Goal: Task Accomplishment & Management: Manage account settings

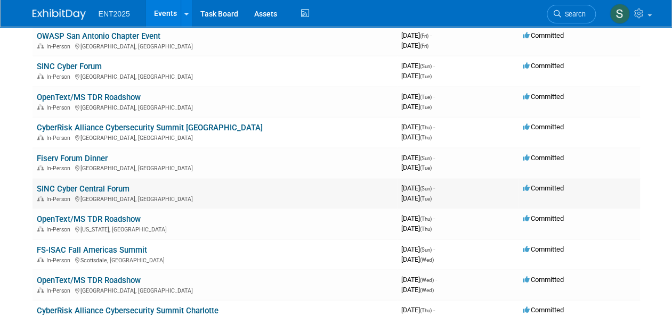
scroll to position [268, 0]
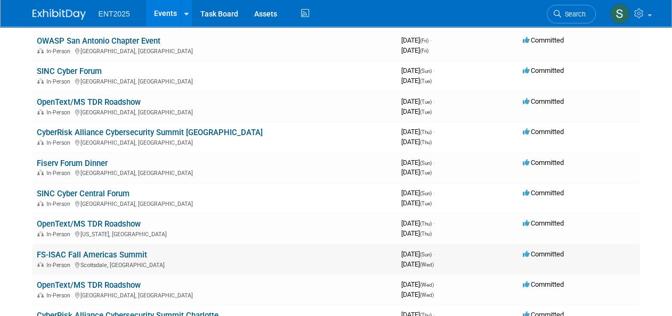
click at [61, 251] on link "FS-ISAC Fall Americas Summit" at bounding box center [92, 255] width 110 height 10
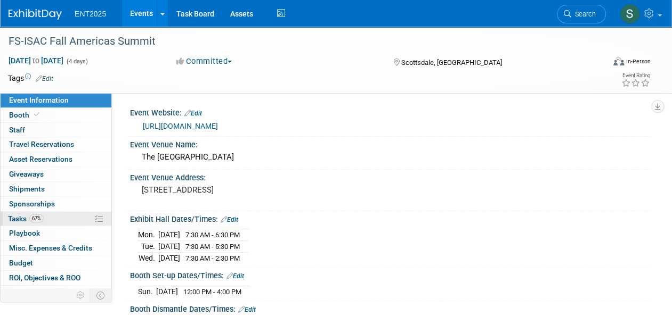
click at [11, 221] on span "Tasks 67%" at bounding box center [26, 219] width 36 height 9
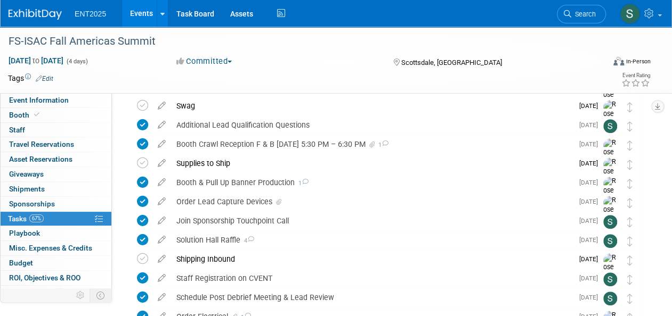
scroll to position [257, 0]
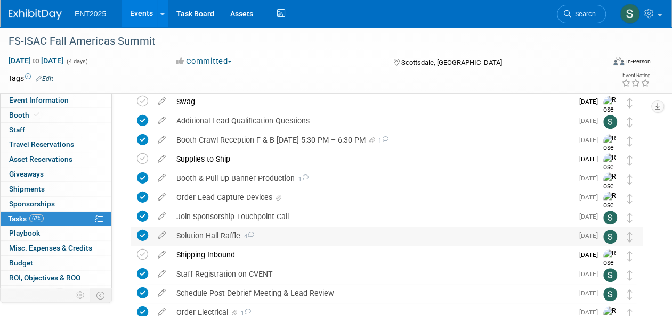
click at [202, 238] on div "Solution Hall Raffle 4" at bounding box center [372, 236] width 402 height 18
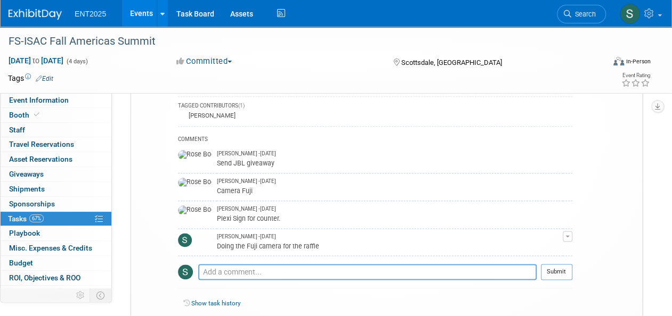
scroll to position [543, 0]
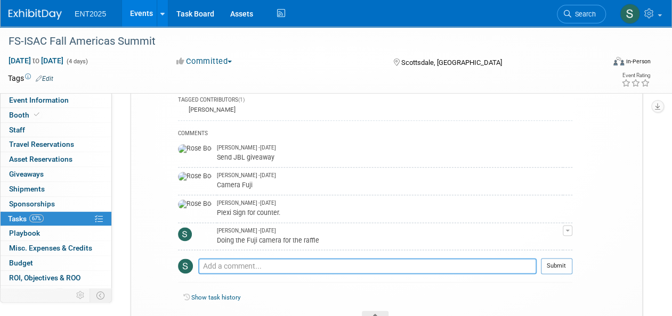
click at [271, 261] on textarea at bounding box center [367, 266] width 338 height 16
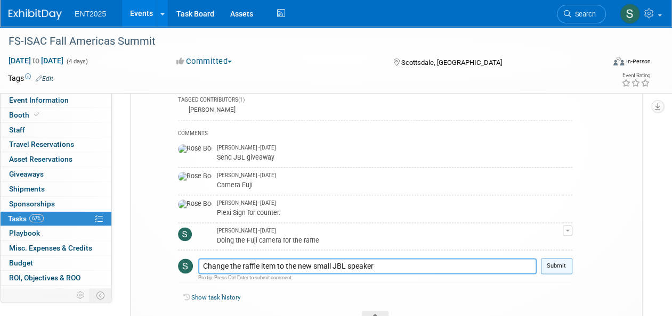
type textarea "Change the raffle item to the new small JBL speaker"
click at [559, 264] on button "Submit" at bounding box center [556, 266] width 31 height 16
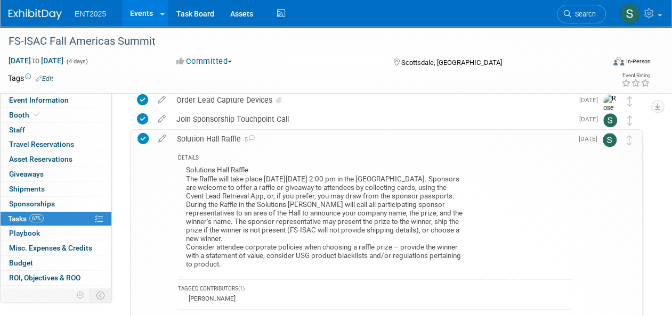
scroll to position [356, 0]
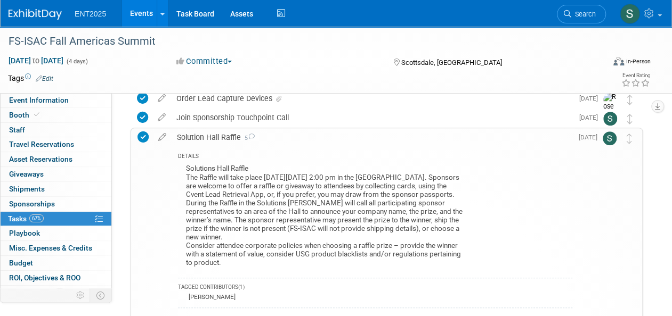
click at [221, 137] on div "Solution Hall Raffle 5" at bounding box center [372, 137] width 401 height 18
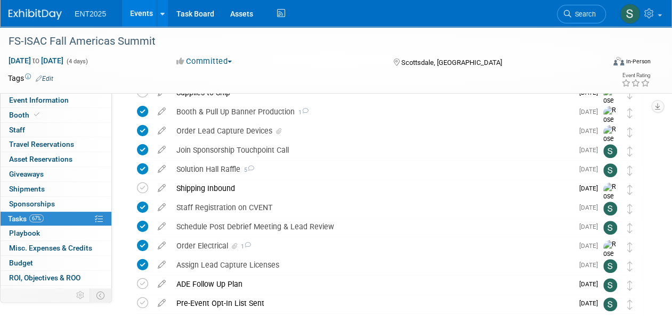
scroll to position [317, 0]
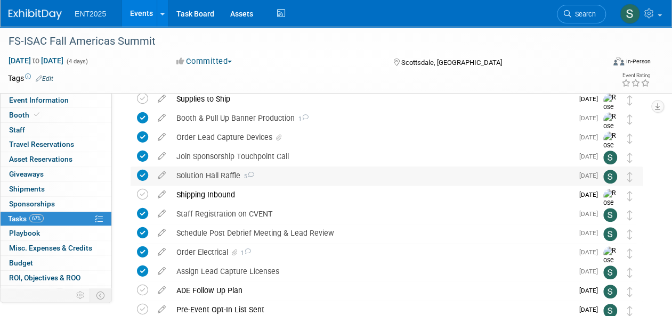
click at [211, 175] on div "Solution Hall Raffle 5" at bounding box center [372, 176] width 402 height 18
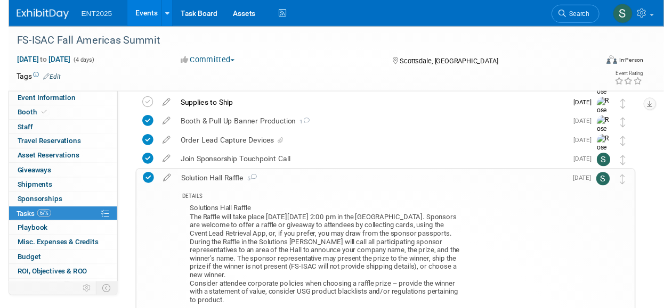
scroll to position [244, 0]
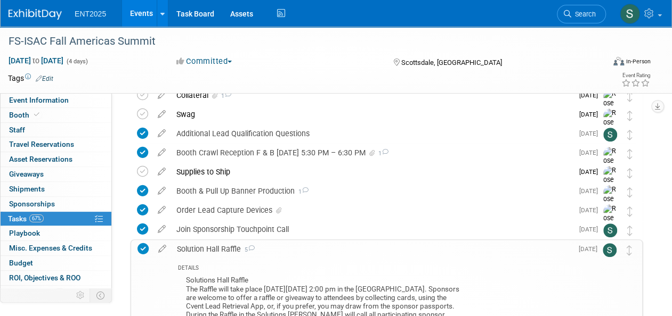
click at [223, 248] on div "Solution Hall Raffle 5" at bounding box center [372, 249] width 401 height 18
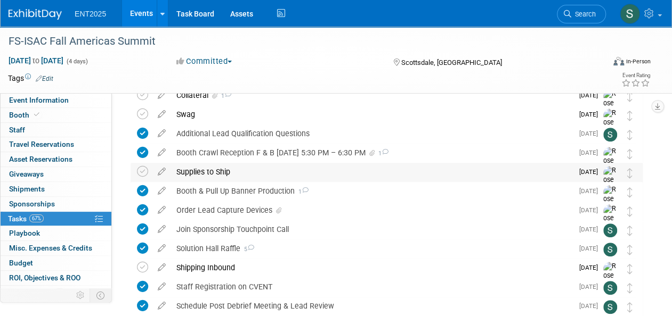
click at [217, 169] on div "Supplies to Ship" at bounding box center [372, 172] width 402 height 18
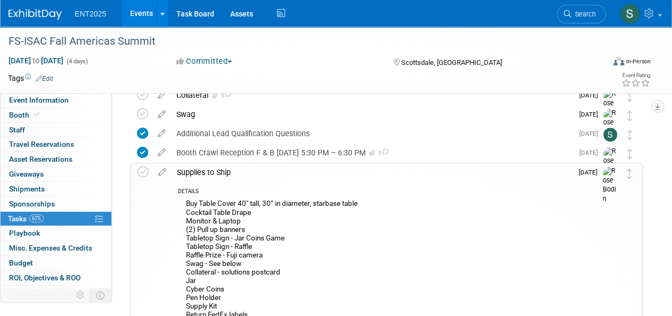
click at [160, 172] on icon at bounding box center [162, 170] width 19 height 13
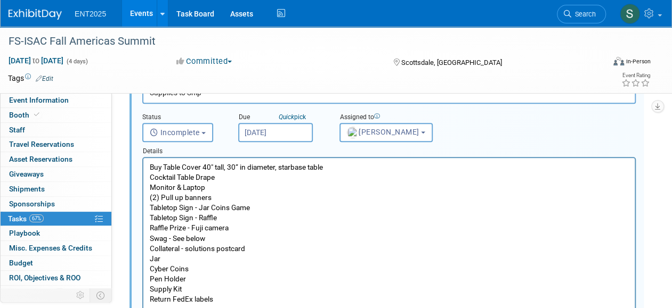
scroll to position [346, 0]
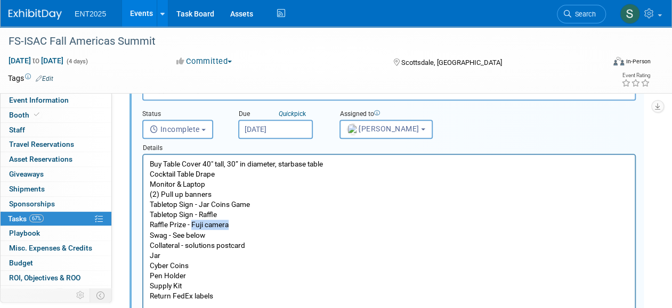
drag, startPoint x: 193, startPoint y: 227, endPoint x: 229, endPoint y: 225, distance: 35.2
click at [229, 225] on p "Buy Table Cover 40" tall, 30” in diameter, starbase table Cocktail Table Drape …" at bounding box center [389, 281] width 479 height 244
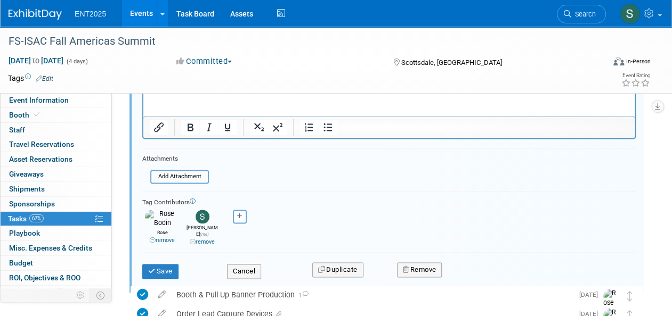
scroll to position [682, 0]
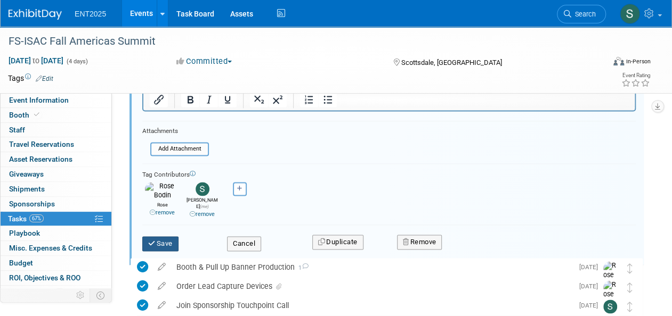
click at [171, 236] on button "Save" at bounding box center [160, 243] width 36 height 15
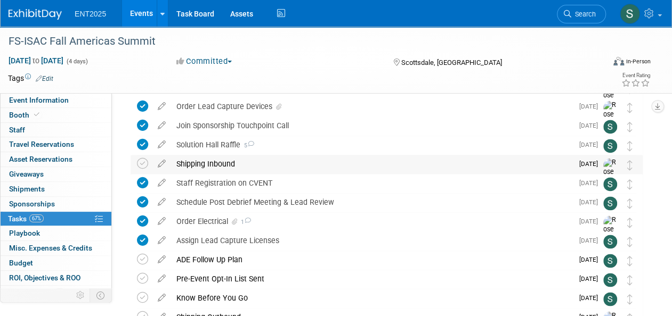
click at [221, 165] on div "Shipping Inbound" at bounding box center [372, 164] width 402 height 18
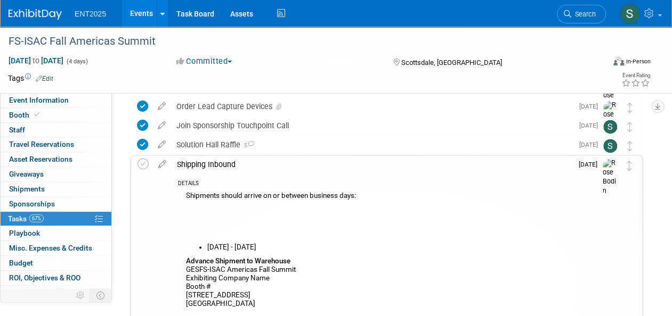
click at [221, 162] on div "Shipping Inbound" at bounding box center [372, 165] width 401 height 18
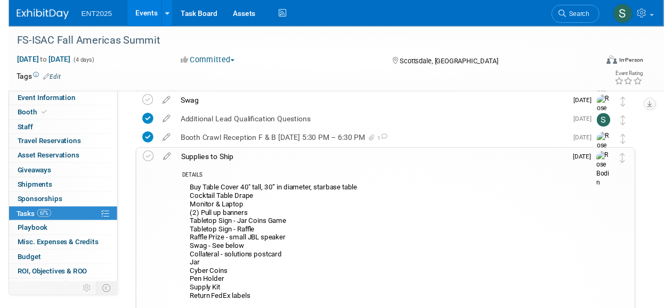
scroll to position [255, 0]
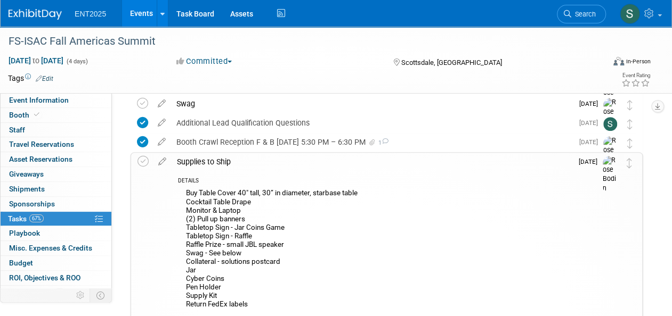
click at [222, 159] on div "Supplies to Ship" at bounding box center [372, 162] width 401 height 18
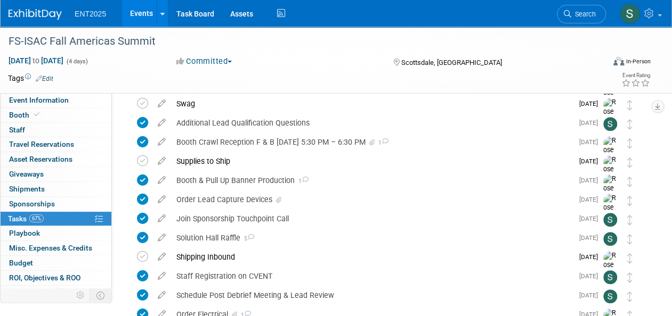
click at [216, 160] on div "Supplies to Ship" at bounding box center [372, 161] width 402 height 18
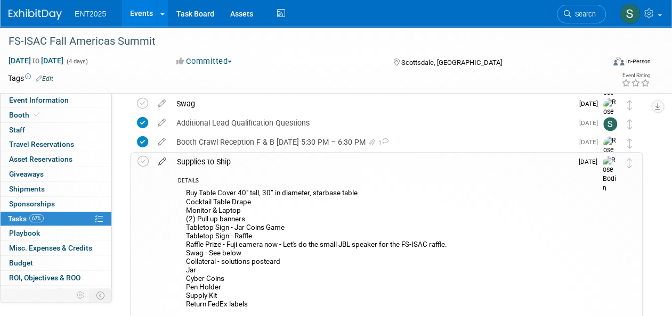
click at [160, 160] on icon at bounding box center [162, 159] width 19 height 13
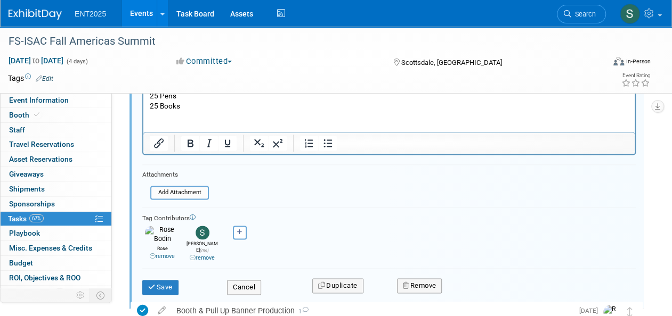
scroll to position [645, 0]
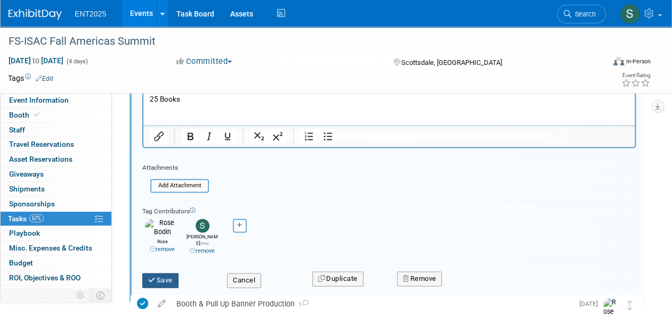
drag, startPoint x: 166, startPoint y: 273, endPoint x: 176, endPoint y: 270, distance: 10.0
click at [166, 274] on button "Save" at bounding box center [160, 280] width 36 height 15
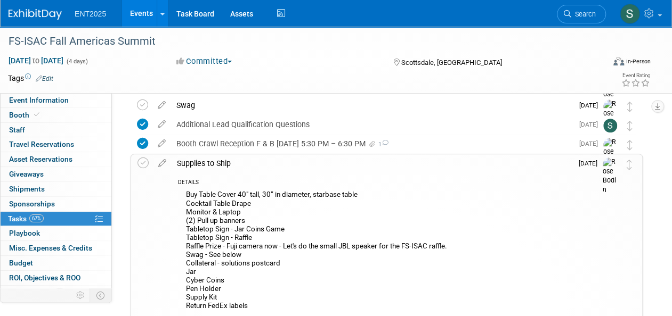
scroll to position [243, 0]
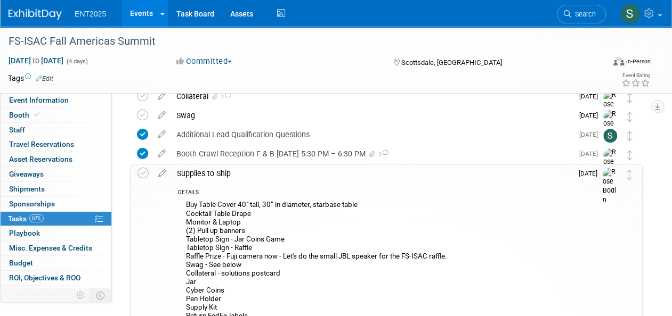
click at [219, 170] on div "Supplies to Ship" at bounding box center [372, 174] width 401 height 18
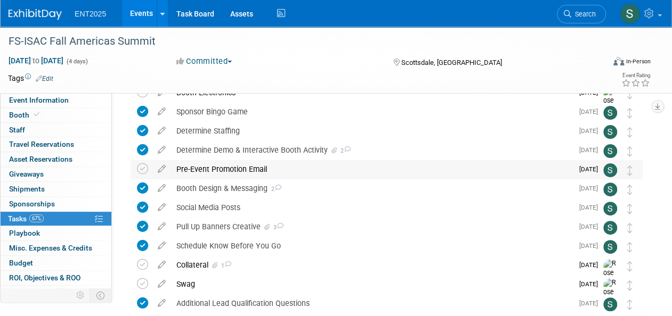
scroll to position [78, 0]
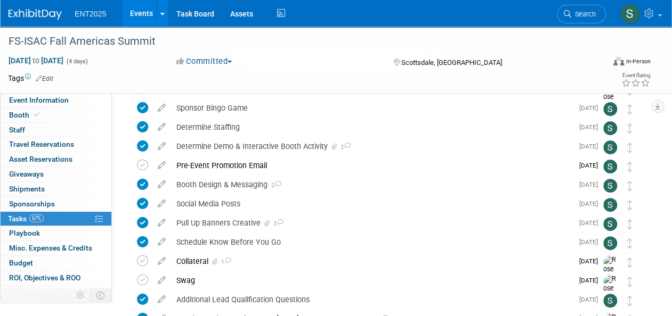
click at [187, 279] on div "Swag" at bounding box center [372, 281] width 402 height 18
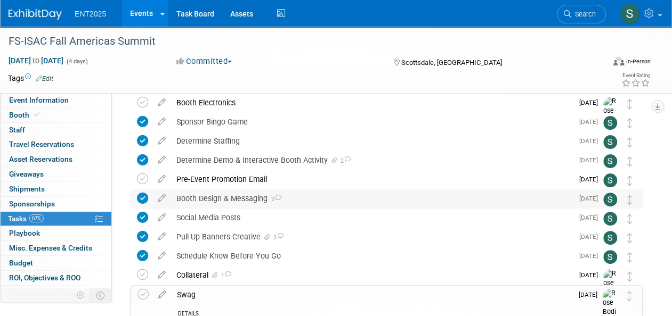
scroll to position [65, 0]
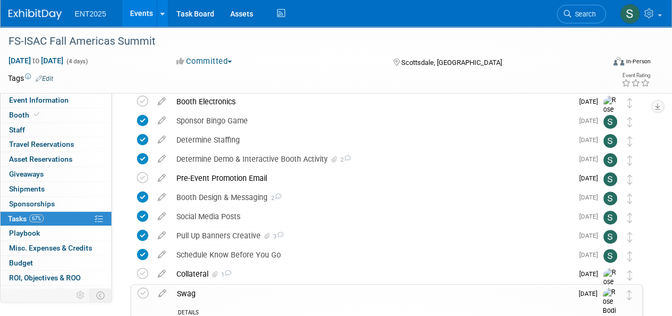
click at [189, 292] on div "Swag" at bounding box center [372, 294] width 401 height 18
click at [135, 13] on link "Events" at bounding box center [141, 13] width 39 height 27
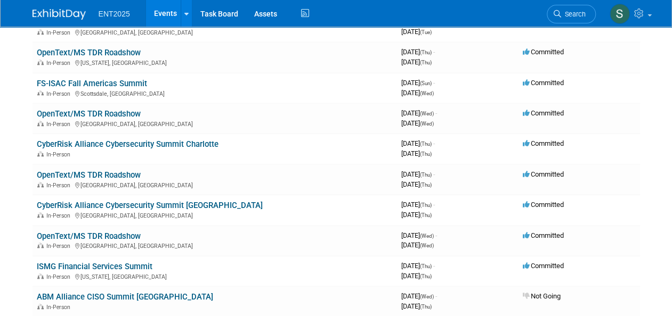
scroll to position [442, 0]
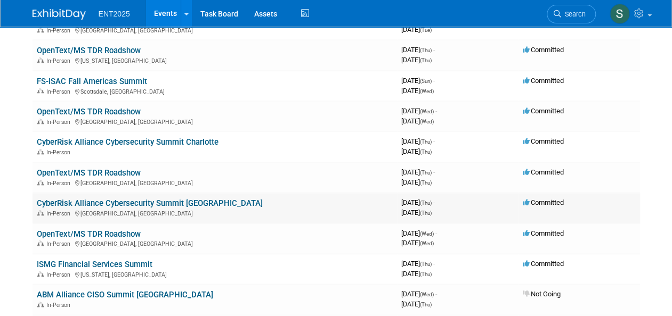
click at [125, 205] on link "CyberRisk Alliance Cybersecurity Summit [GEOGRAPHIC_DATA]" at bounding box center [150, 204] width 226 height 10
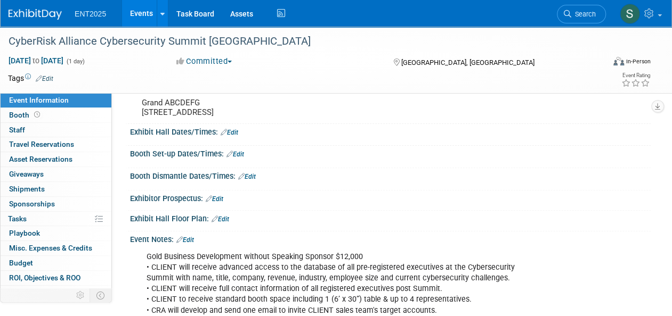
scroll to position [86, 0]
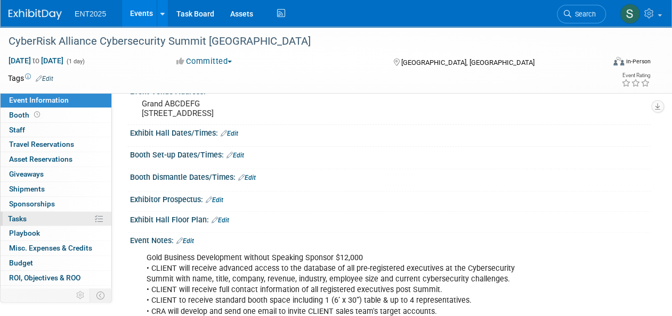
click at [20, 216] on span "Tasks 0%" at bounding box center [17, 219] width 19 height 9
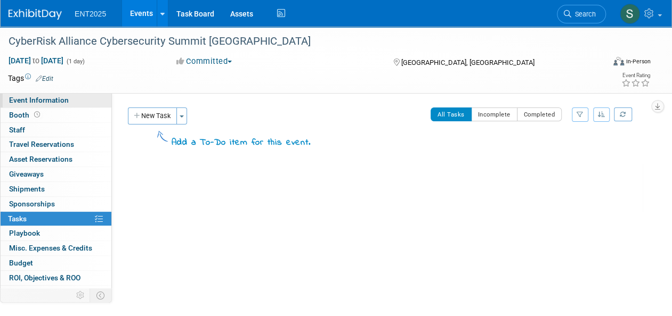
click at [61, 98] on span "Event Information" at bounding box center [39, 100] width 60 height 9
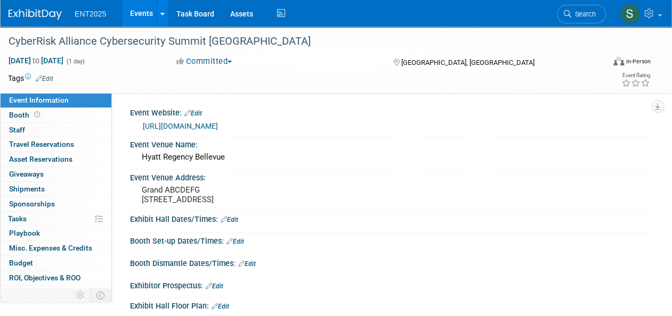
click at [141, 17] on link "Events" at bounding box center [141, 13] width 39 height 27
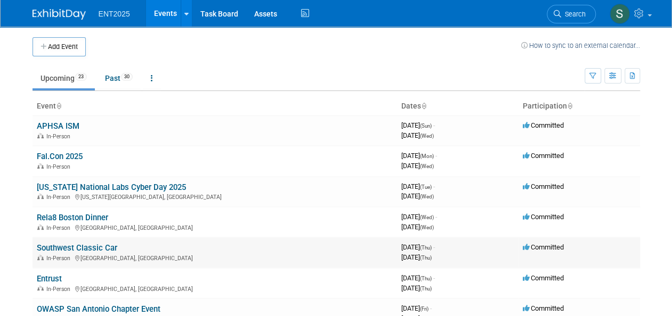
click at [87, 248] on link "Southwest Classic Car" at bounding box center [77, 248] width 80 height 10
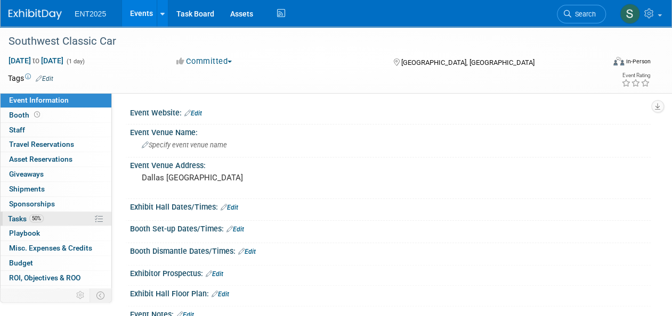
click at [18, 215] on span "Tasks 50%" at bounding box center [26, 219] width 36 height 9
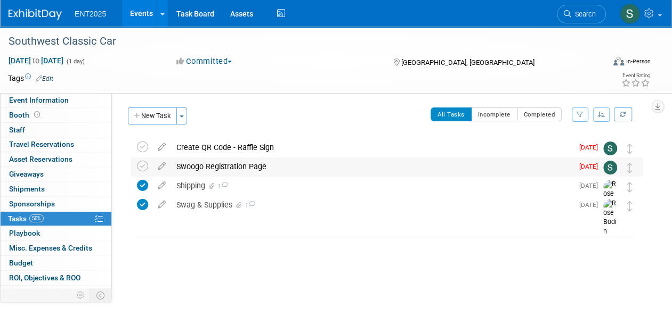
click at [199, 166] on div "Swoogo Registration Page" at bounding box center [372, 167] width 402 height 18
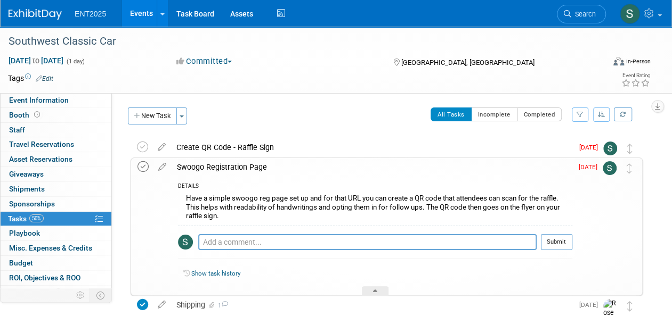
click at [142, 167] on icon at bounding box center [142, 166] width 11 height 11
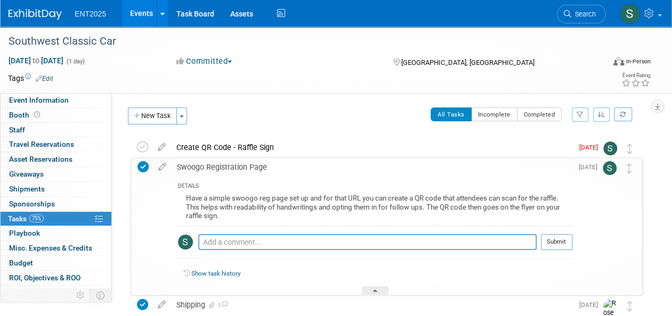
click at [662, 177] on div "Event Information Event Info Booth Booth 0 Staff 0 Staff 0 Travel Reservations …" at bounding box center [336, 203] width 672 height 352
click at [161, 164] on icon at bounding box center [162, 164] width 19 height 13
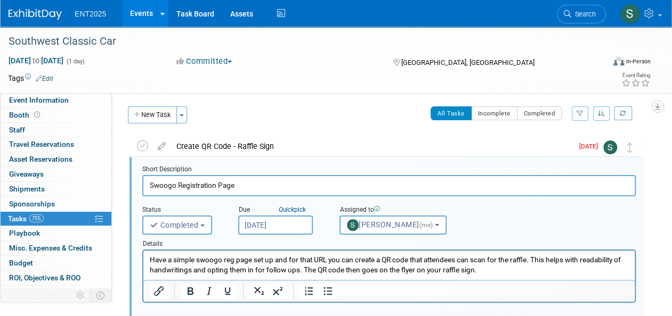
scroll to position [2, 0]
click at [495, 269] on p "Have a simple swoogo reg page set up and for that URL you can create a QR code …" at bounding box center [389, 265] width 479 height 20
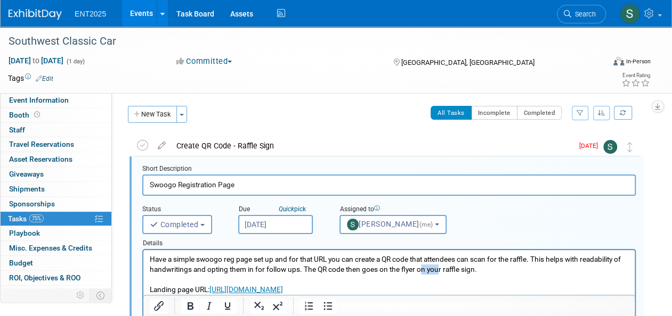
drag, startPoint x: 422, startPoint y: 269, endPoint x: 439, endPoint y: 270, distance: 17.1
click at [439, 270] on p "Have a simple swoogo reg page set up and for that URL you can create a QR code …" at bounding box center [389, 265] width 479 height 20
click at [274, 260] on p "Have a simple swoogo reg page set up and for that URL you can create a QR code …" at bounding box center [389, 265] width 479 height 20
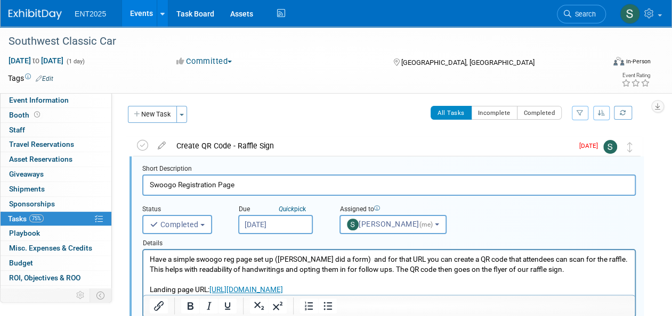
click at [654, 243] on div "Event Information Event Info Booth Booth 0 Staff 0 Staff 0 Travel Reservations …" at bounding box center [336, 278] width 672 height 506
click at [309, 259] on p "Have a simple swoogo reg page set up (Lisa Gradowski did a form) and for that U…" at bounding box center [389, 265] width 479 height 20
click at [372, 257] on p "Have a simple swoogo reg page set up (Lisa Grankowski did a form) and for that …" at bounding box center [389, 265] width 479 height 20
click at [581, 278] on p "Rich Text Area. Press ALT-0 for help." at bounding box center [389, 280] width 479 height 10
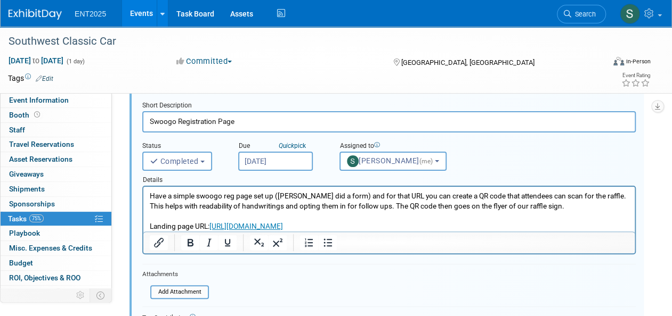
scroll to position [66, 0]
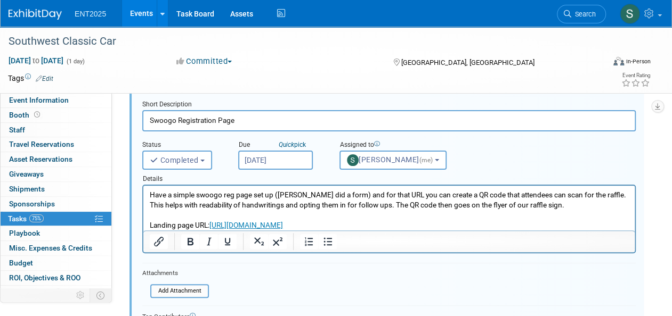
click at [571, 207] on p "Have a simple swoogo reg page set up (Lisa Grankowski did a form) and for that …" at bounding box center [389, 200] width 479 height 20
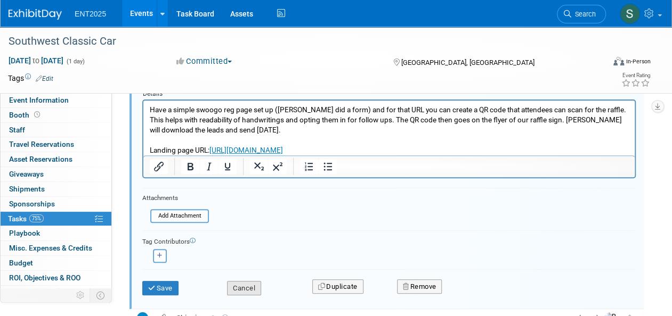
scroll to position [151, 0]
click at [156, 285] on button "Save" at bounding box center [160, 289] width 36 height 15
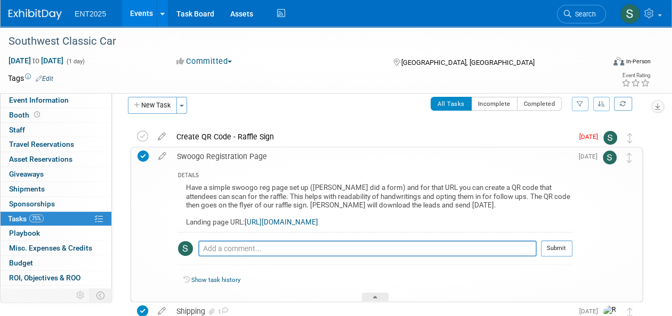
scroll to position [0, 0]
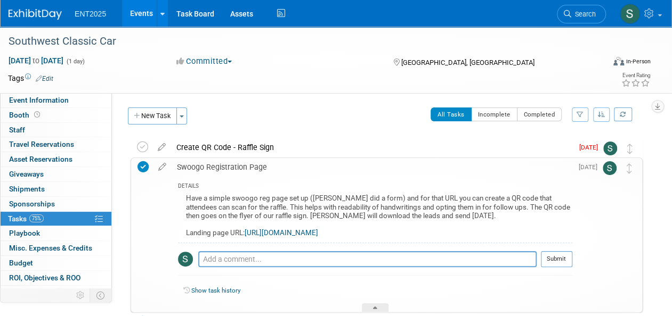
click at [236, 167] on div "Swoogo Registration Page" at bounding box center [372, 167] width 401 height 18
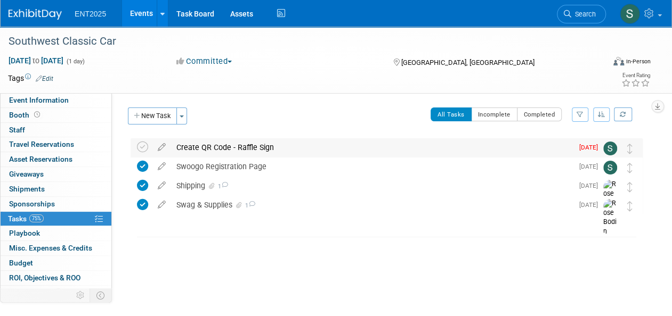
click at [219, 146] on div "Create QR Code - Raffle Sign" at bounding box center [372, 147] width 402 height 18
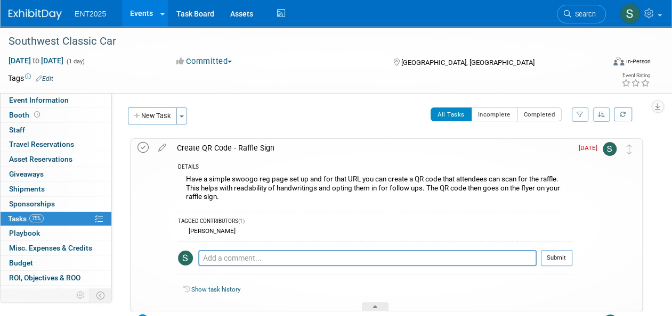
click at [147, 146] on icon at bounding box center [142, 147] width 11 height 11
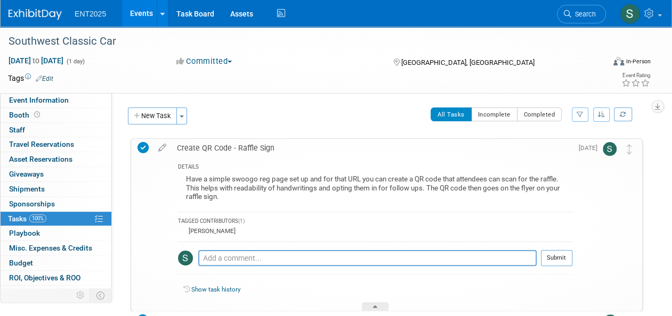
click at [233, 145] on div "Create QR Code - Raffle Sign" at bounding box center [372, 148] width 401 height 18
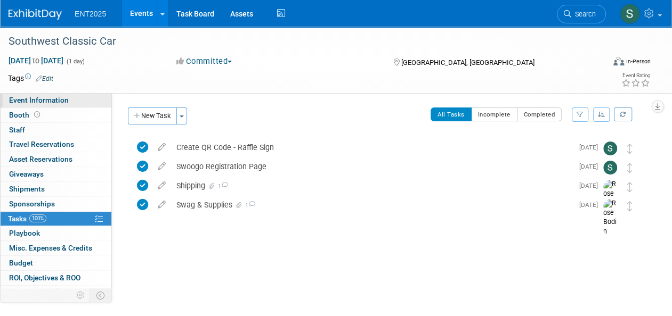
click at [37, 104] on link "Event Information" at bounding box center [56, 100] width 111 height 14
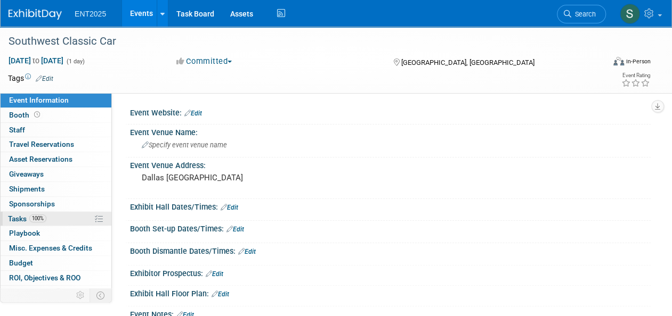
click at [19, 216] on span "Tasks 100%" at bounding box center [27, 219] width 38 height 9
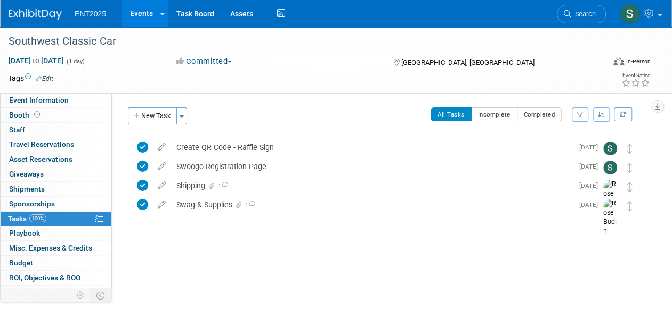
click at [153, 116] on button "New Task" at bounding box center [152, 116] width 49 height 17
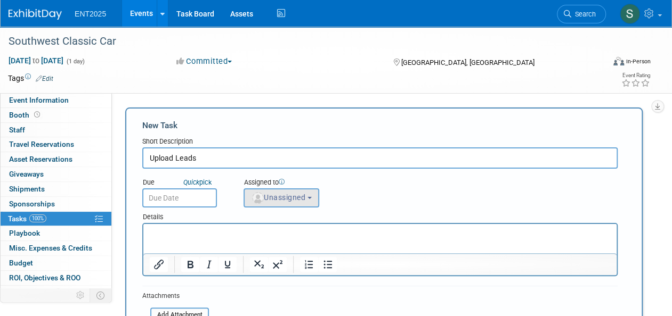
type input "Upload Leads"
click at [276, 200] on span "Unassigned" at bounding box center [278, 197] width 54 height 9
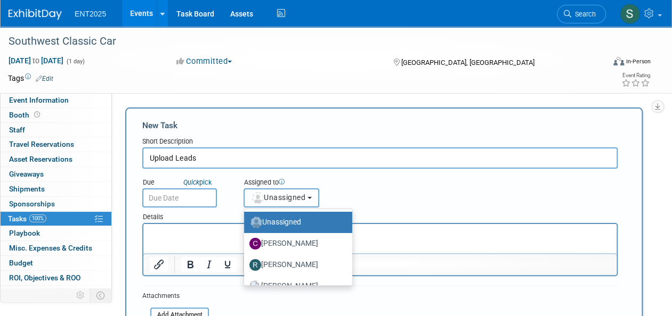
scroll to position [35, 0]
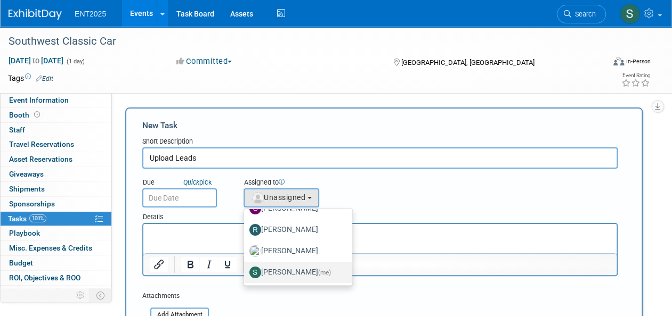
drag, startPoint x: 291, startPoint y: 272, endPoint x: 284, endPoint y: 270, distance: 6.7
click at [290, 272] on label "Stephanie Silva (me)" at bounding box center [295, 272] width 92 height 17
click at [246, 272] on input "Stephanie Silva (me)" at bounding box center [242, 271] width 7 height 7
select select "d8ff099e-387d-423e-8792-e7dcb9516d1d"
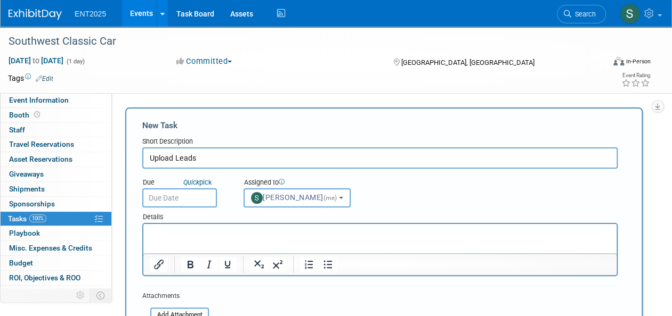
click at [173, 198] on input "text" at bounding box center [179, 198] width 75 height 19
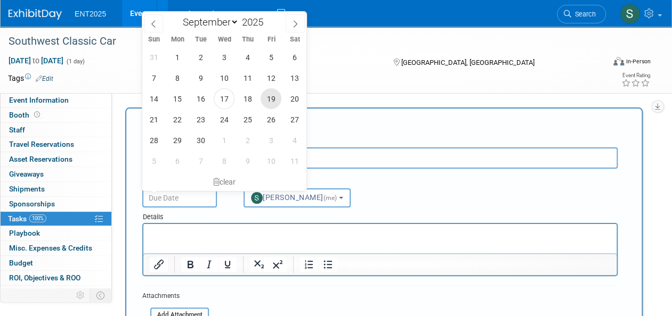
click at [274, 102] on span "19" at bounding box center [270, 98] width 21 height 21
type input "Sep 19, 2025"
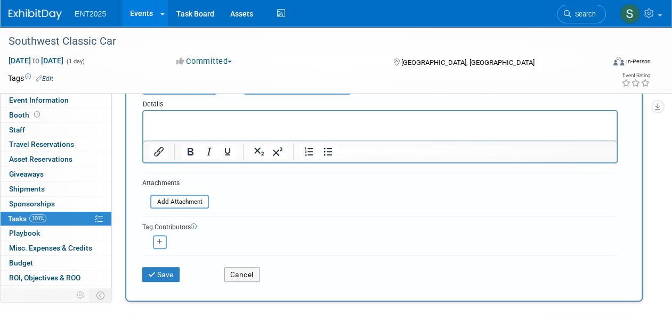
scroll to position [138, 0]
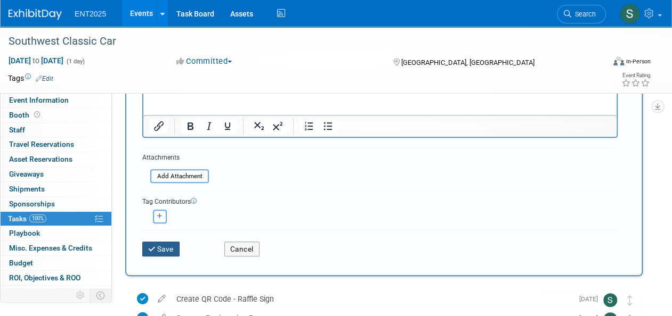
click at [162, 247] on button "Save" at bounding box center [160, 249] width 37 height 15
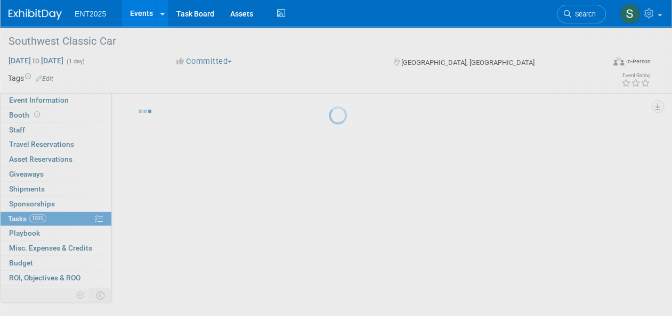
scroll to position [18, 0]
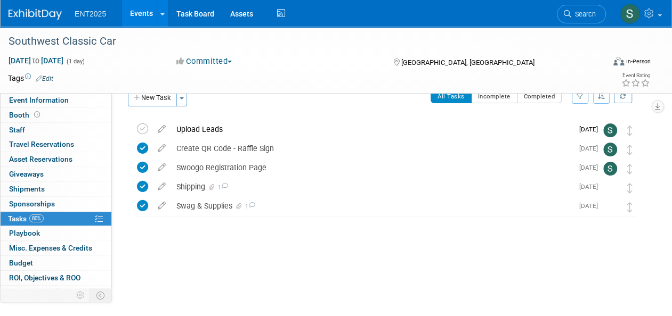
click at [140, 11] on link "Events" at bounding box center [141, 13] width 39 height 27
